Goal: Navigation & Orientation: Find specific page/section

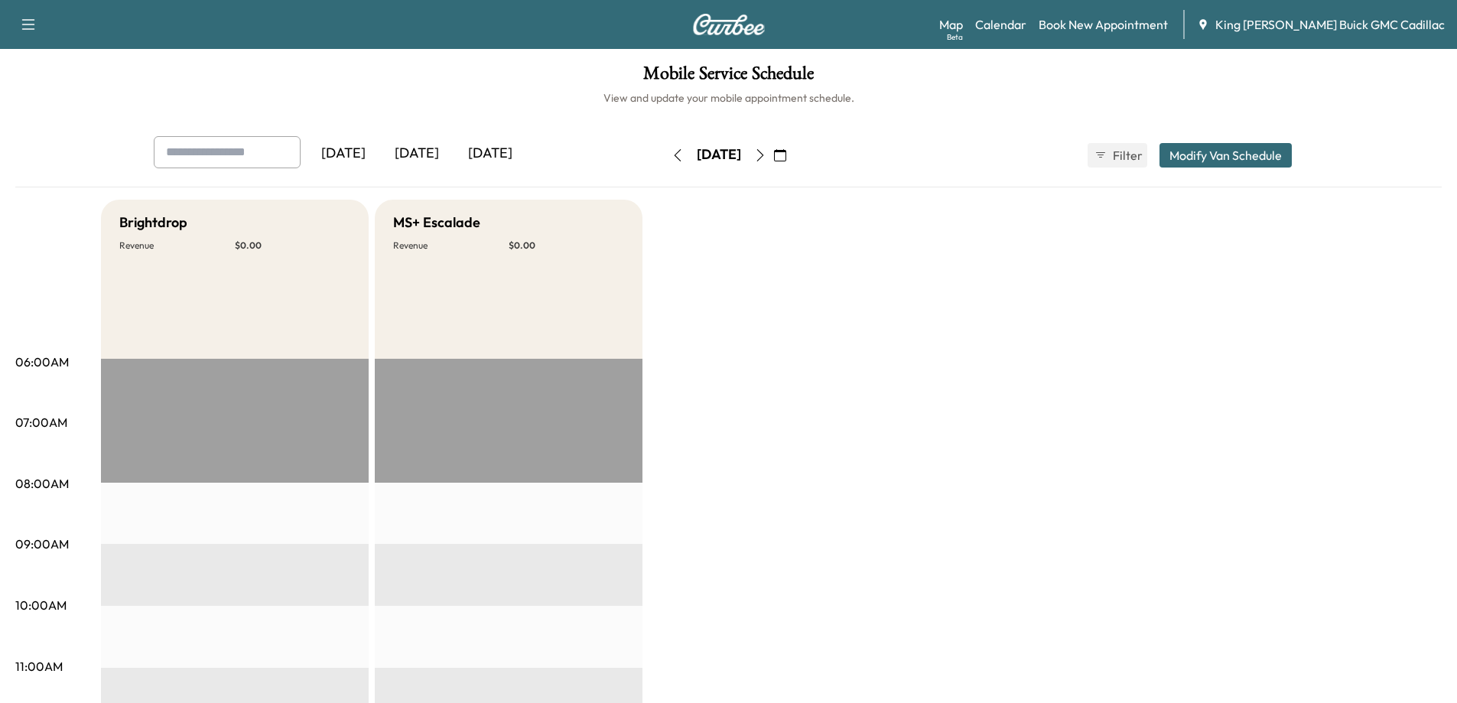
click at [671, 158] on icon "button" at bounding box center [677, 155] width 12 height 12
click at [671, 154] on icon "button" at bounding box center [677, 155] width 12 height 12
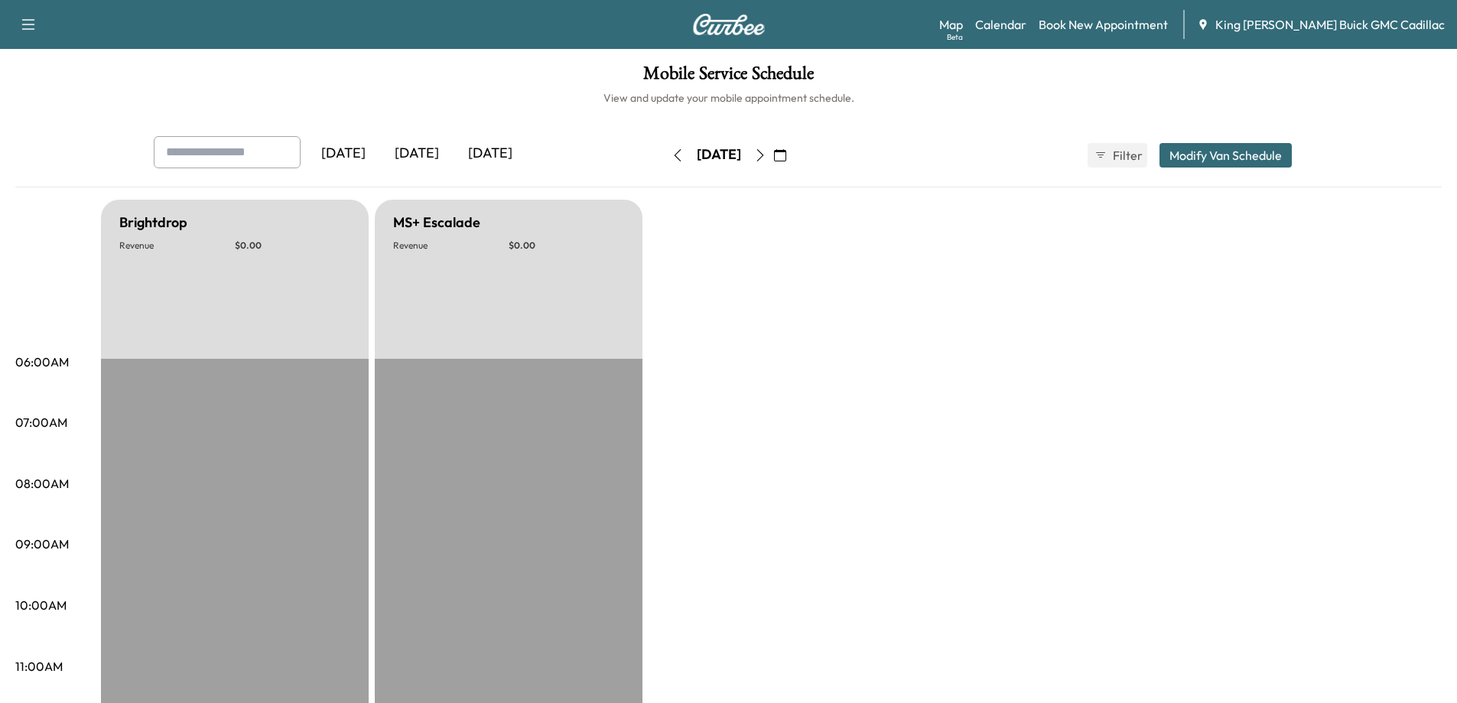
click at [671, 154] on icon "button" at bounding box center [677, 155] width 12 height 12
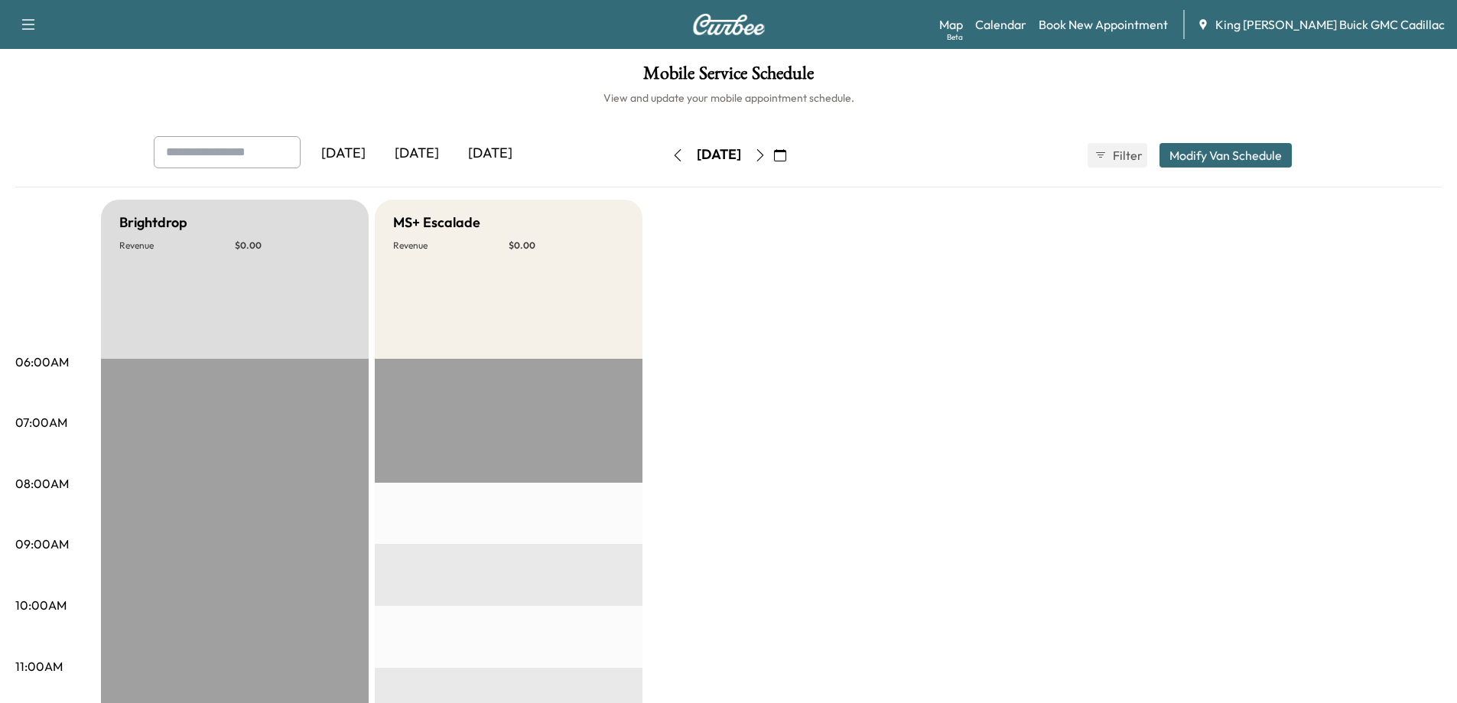
click at [664, 154] on button "button" at bounding box center [677, 155] width 26 height 24
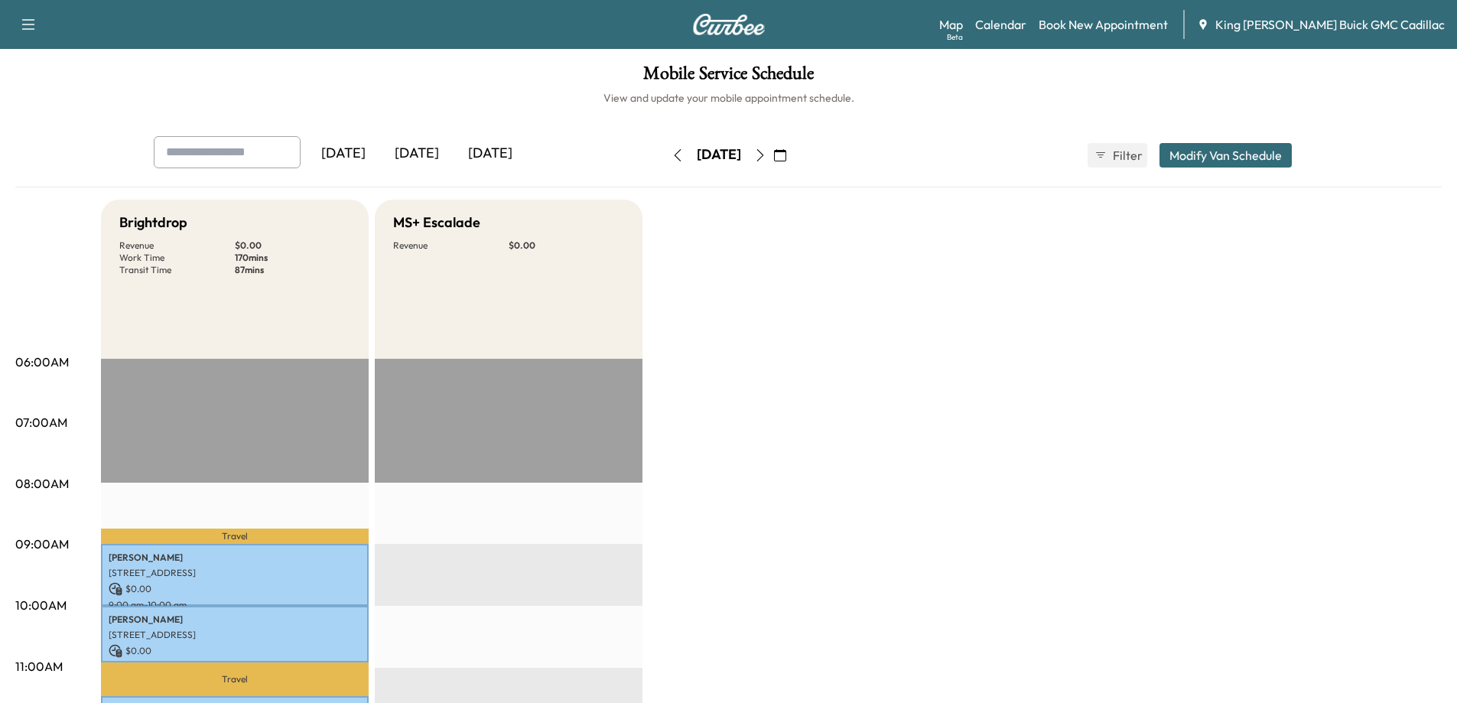
click at [427, 161] on div "[DATE]" at bounding box center [416, 153] width 73 height 35
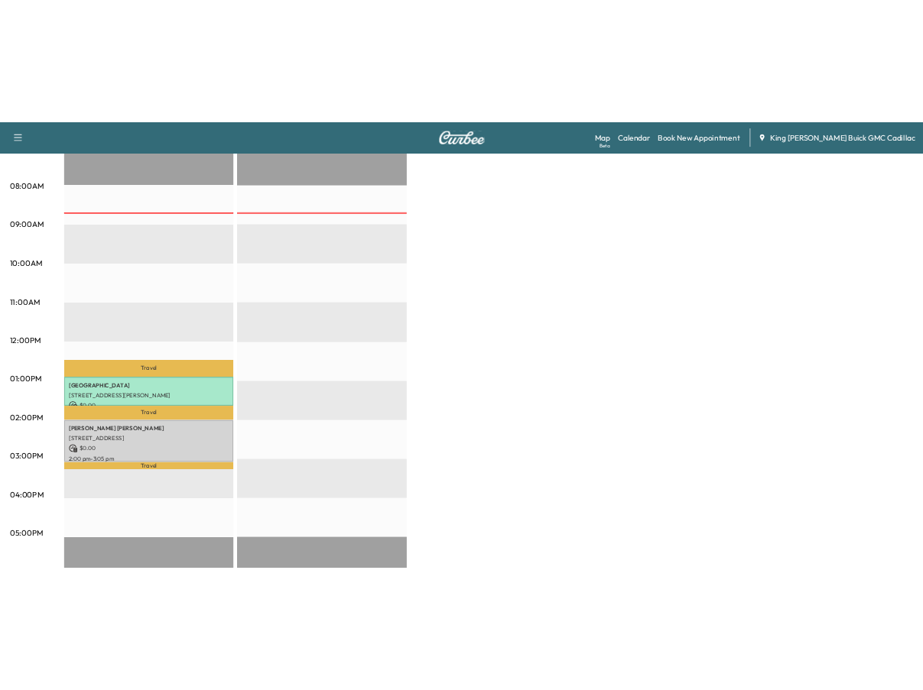
scroll to position [459, 0]
